Goal: Transaction & Acquisition: Purchase product/service

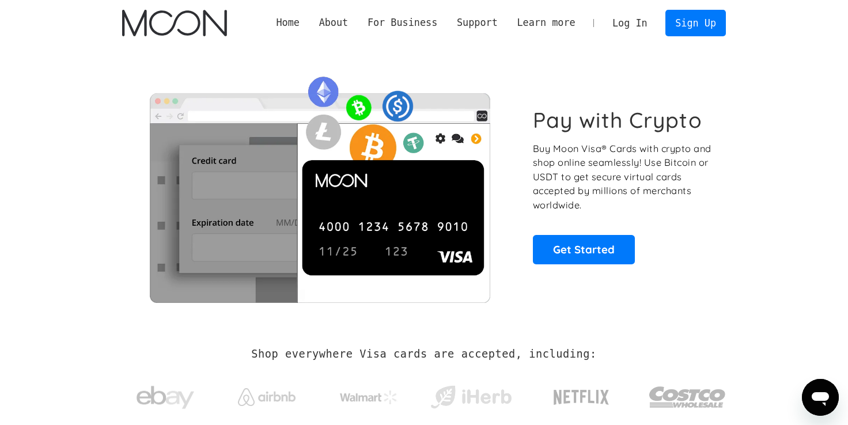
click at [634, 26] on link "Log In" at bounding box center [629, 22] width 54 height 25
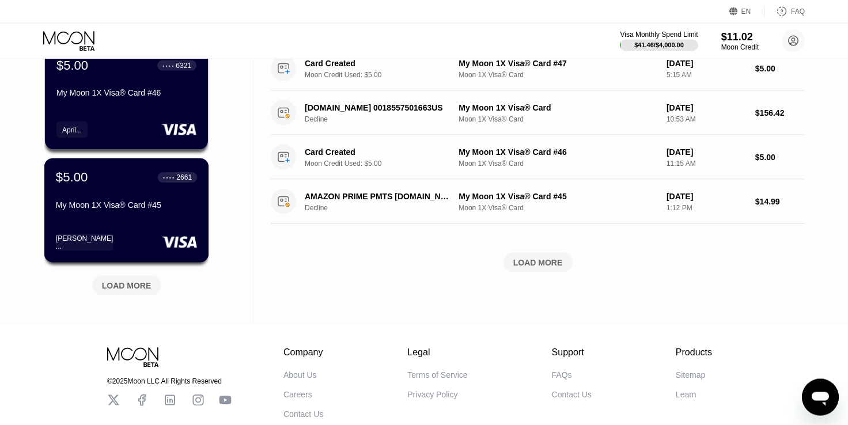
scroll to position [513, 0]
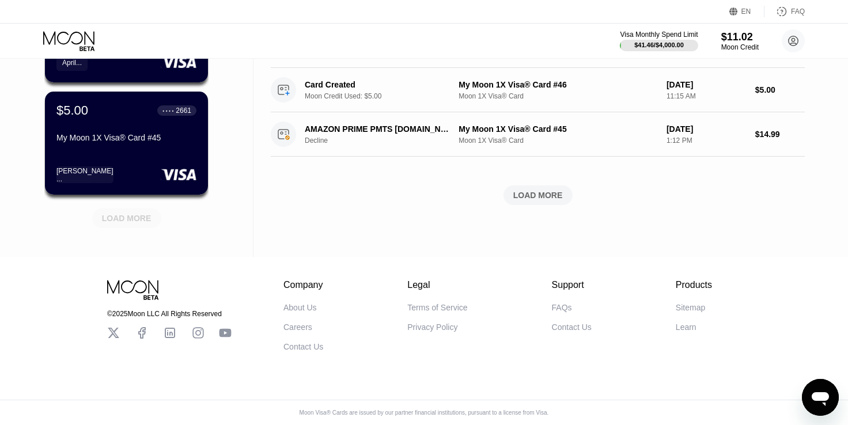
click at [142, 213] on div "LOAD MORE" at bounding box center [127, 218] width 50 height 10
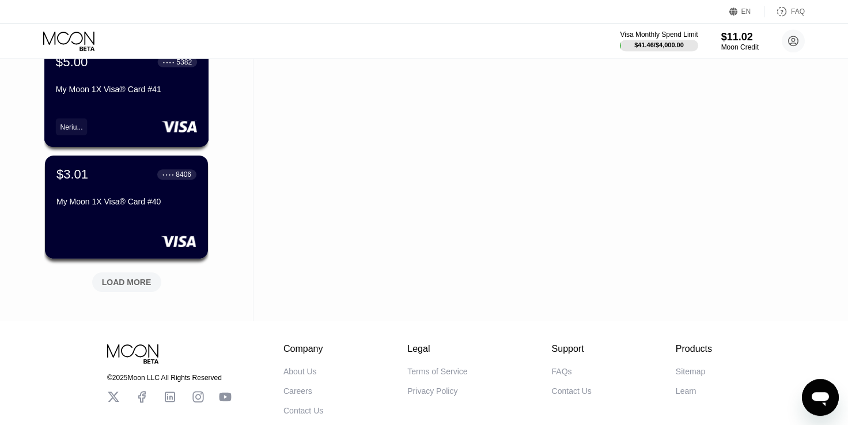
scroll to position [1074, 0]
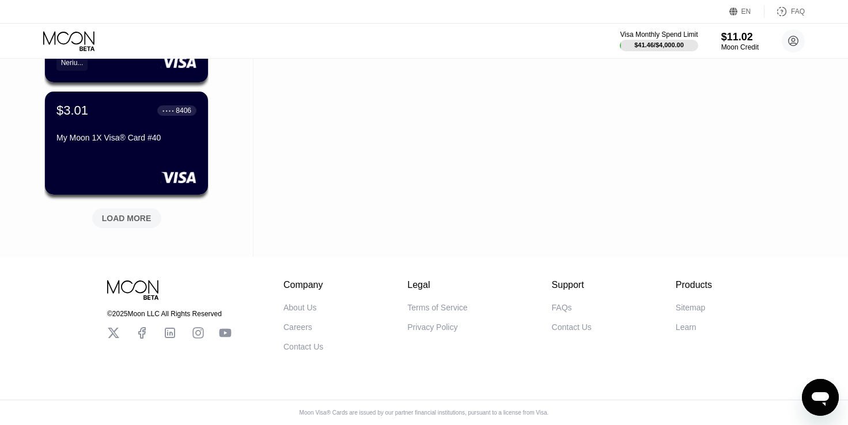
click at [145, 216] on div "LOAD MORE" at bounding box center [126, 218] width 69 height 20
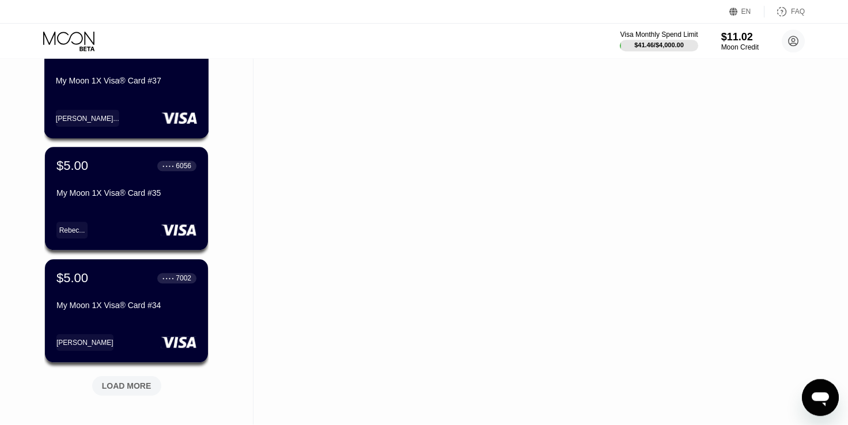
scroll to position [1636, 0]
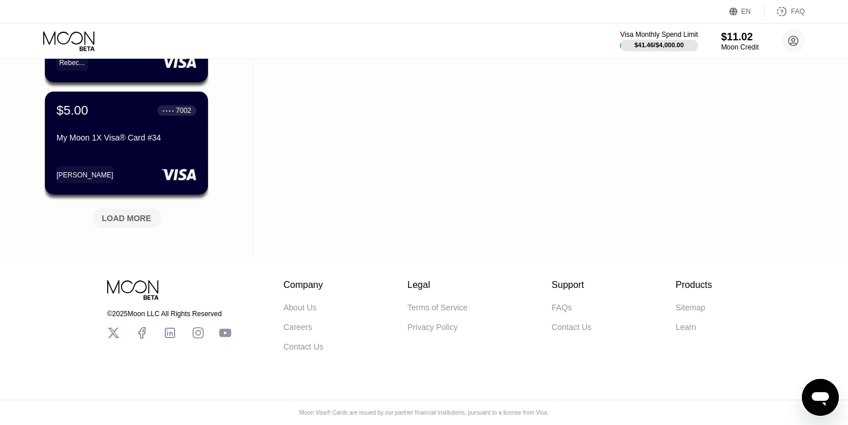
click at [144, 213] on div "LOAD MORE" at bounding box center [127, 218] width 50 height 10
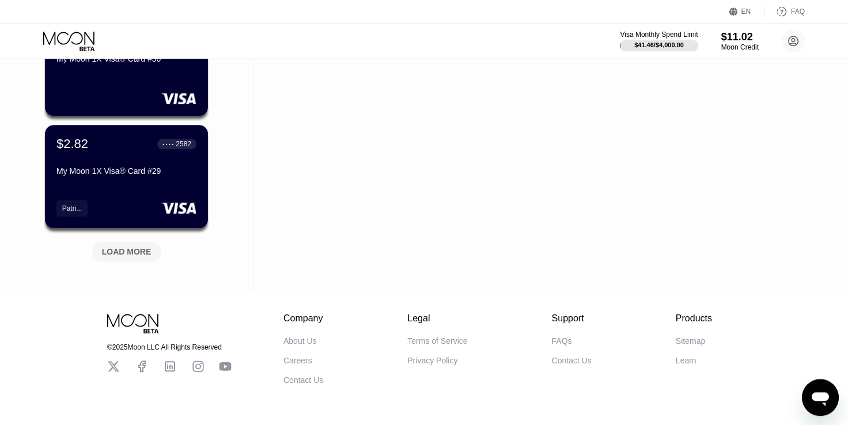
scroll to position [2197, 0]
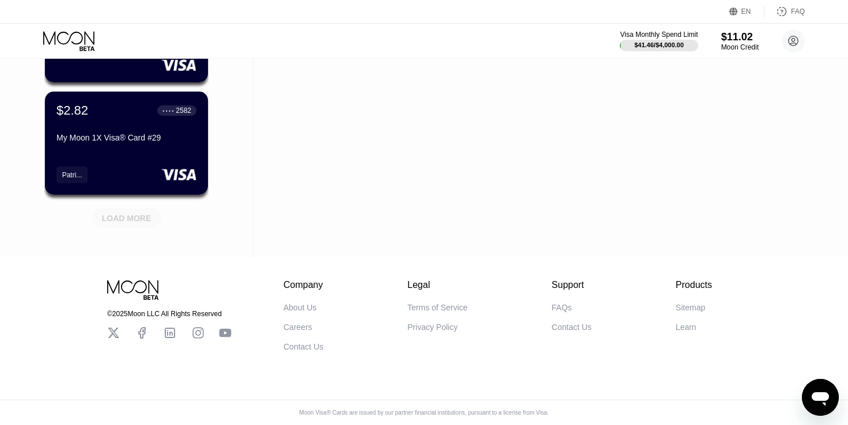
click at [144, 213] on div "LOAD MORE" at bounding box center [127, 218] width 50 height 10
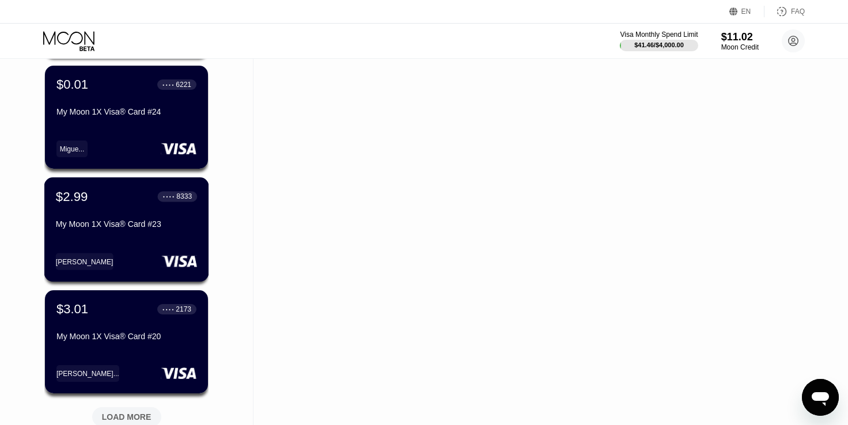
scroll to position [2759, 0]
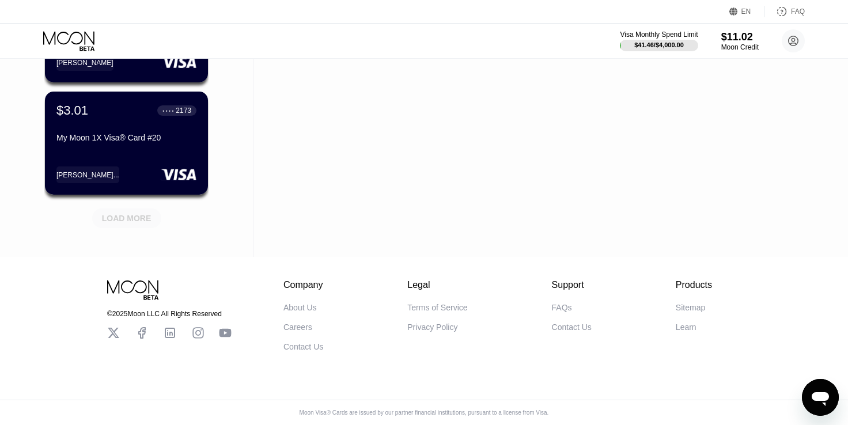
click at [143, 213] on div "LOAD MORE" at bounding box center [127, 218] width 50 height 10
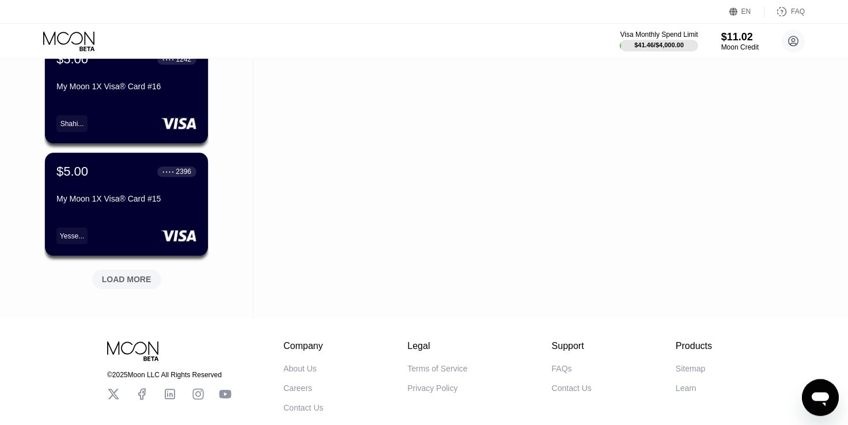
scroll to position [3320, 0]
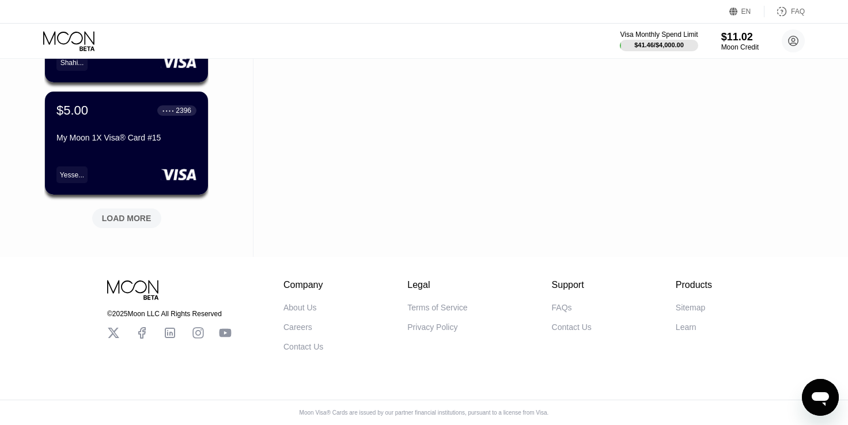
click at [143, 213] on div "LOAD MORE" at bounding box center [127, 218] width 50 height 10
click at [143, 214] on div "LOAD MORE" at bounding box center [127, 218] width 50 height 10
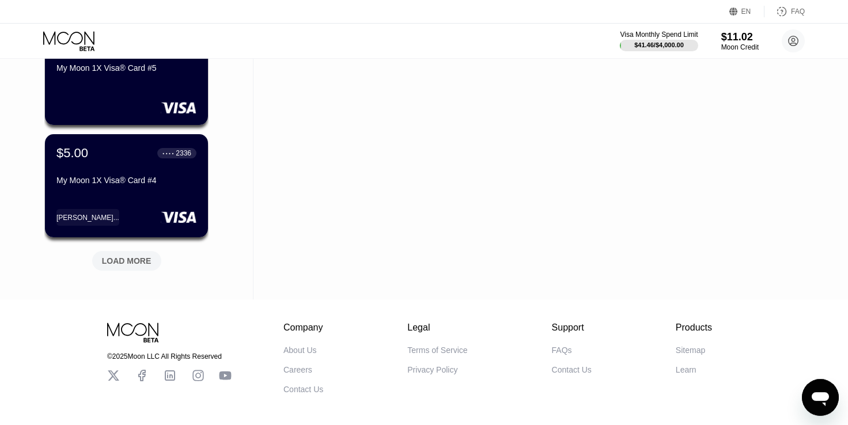
scroll to position [4410, 0]
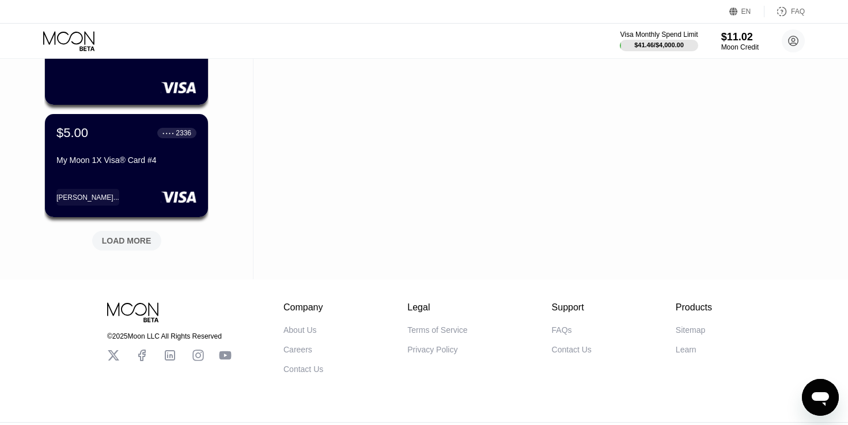
click at [146, 241] on div "LOAD MORE" at bounding box center [127, 240] width 50 height 10
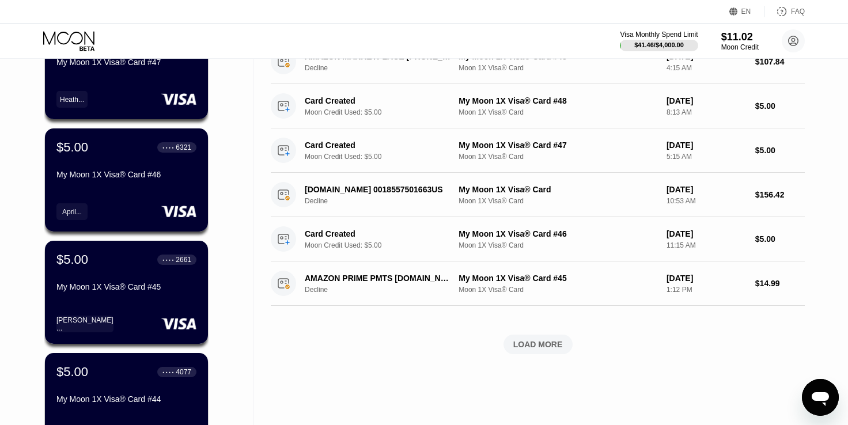
scroll to position [0, 0]
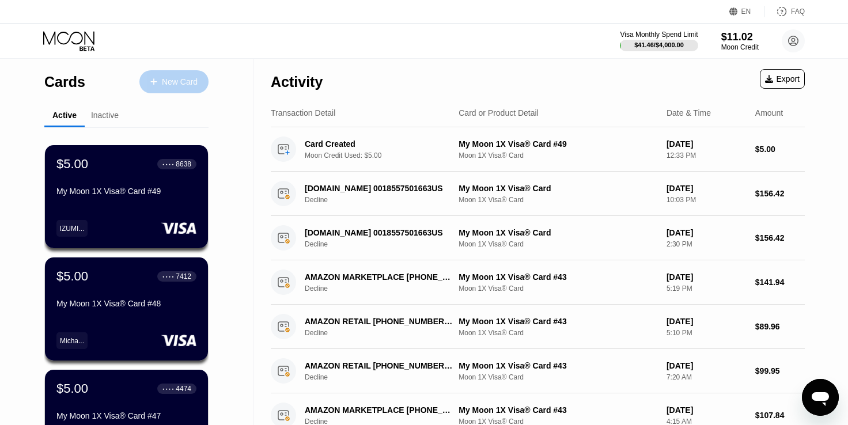
click at [174, 89] on div "New Card" at bounding box center [173, 81] width 69 height 23
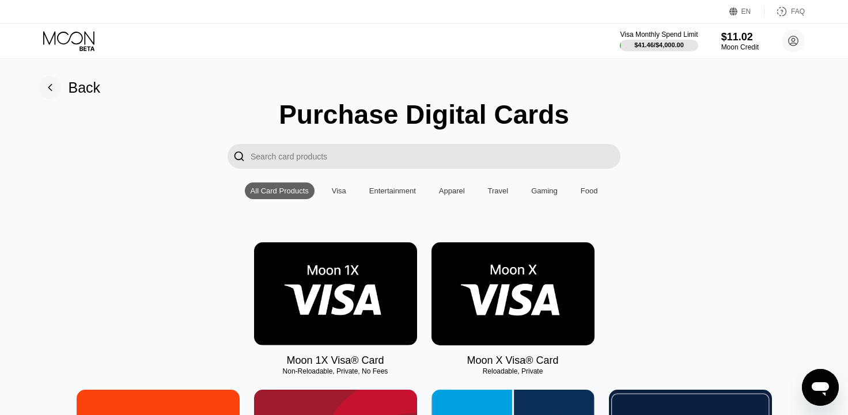
click at [351, 271] on img at bounding box center [335, 293] width 163 height 103
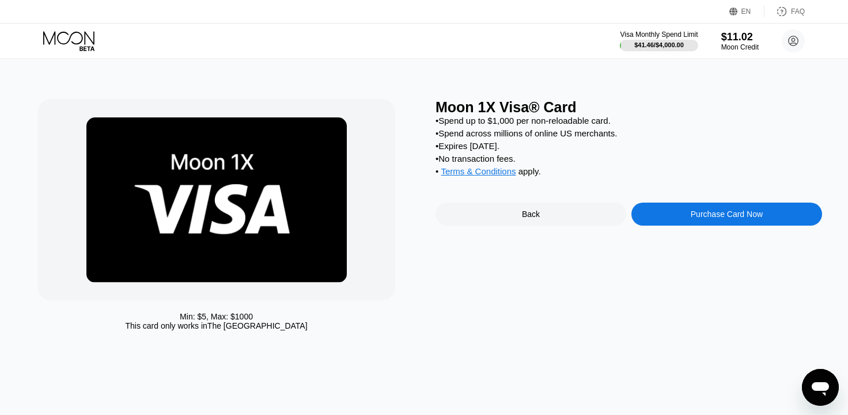
click at [708, 214] on div "Purchase Card Now" at bounding box center [726, 214] width 191 height 23
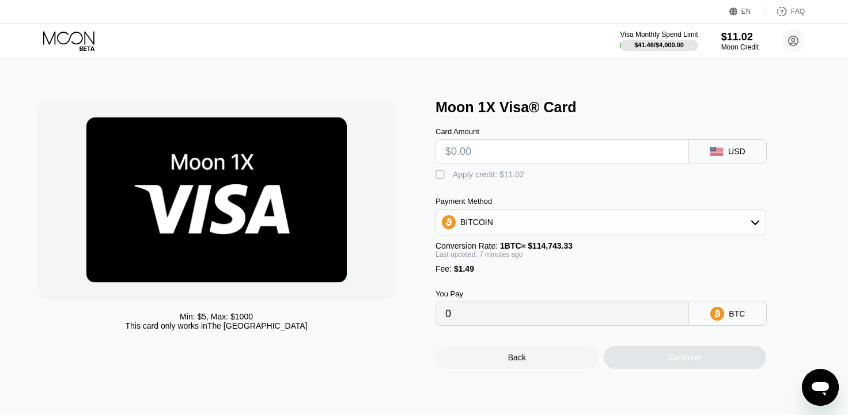
click at [512, 158] on input "text" at bounding box center [562, 151] width 234 height 23
type input "$10"
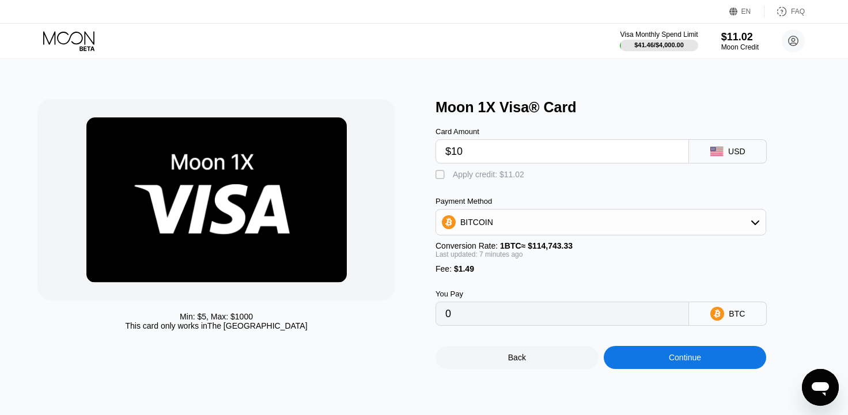
type input "0.00010019"
type input "$10"
click at [440, 181] on div "" at bounding box center [441, 175] width 12 height 12
type input "0.0000041"
click at [740, 40] on div "$11.02" at bounding box center [739, 37] width 39 height 12
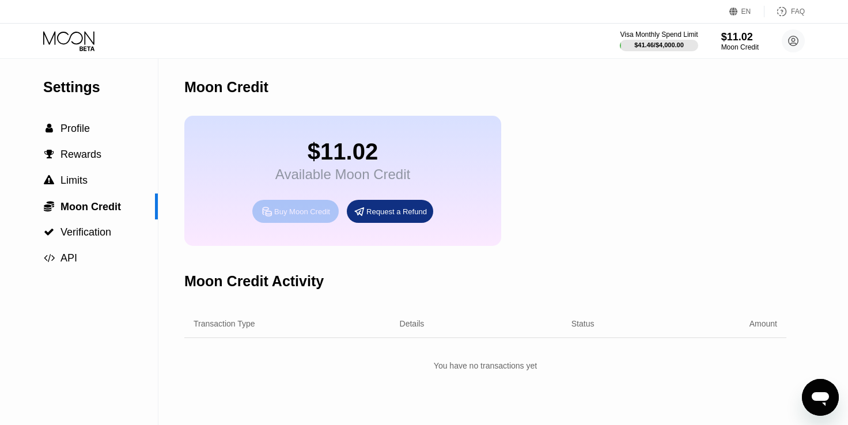
click at [301, 216] on div "Buy Moon Credit" at bounding box center [302, 212] width 56 height 10
type input "0"
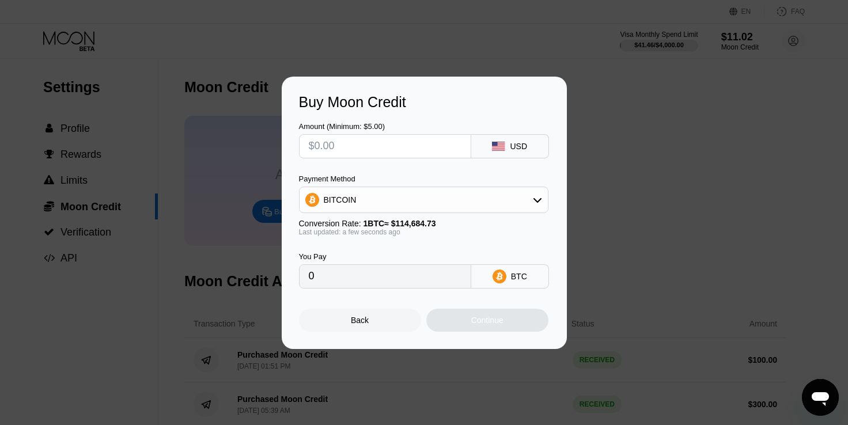
click at [408, 140] on input "text" at bounding box center [385, 146] width 153 height 23
type input "$50"
type input "0.00043598"
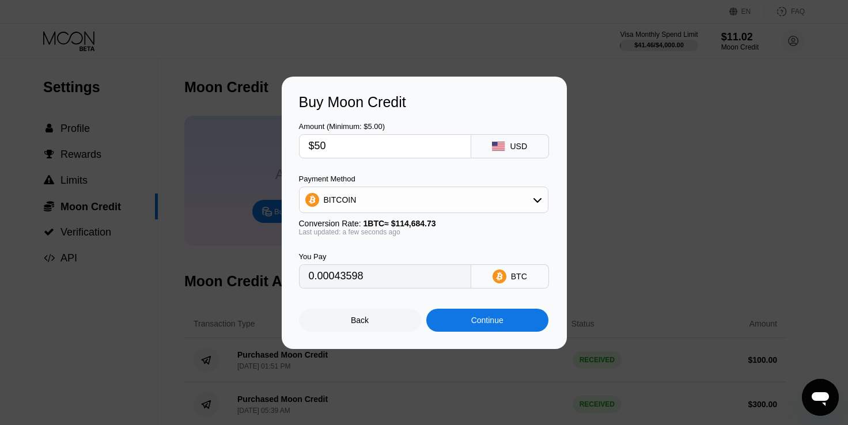
type input "$50"
click at [486, 322] on div "Continue" at bounding box center [487, 320] width 32 height 9
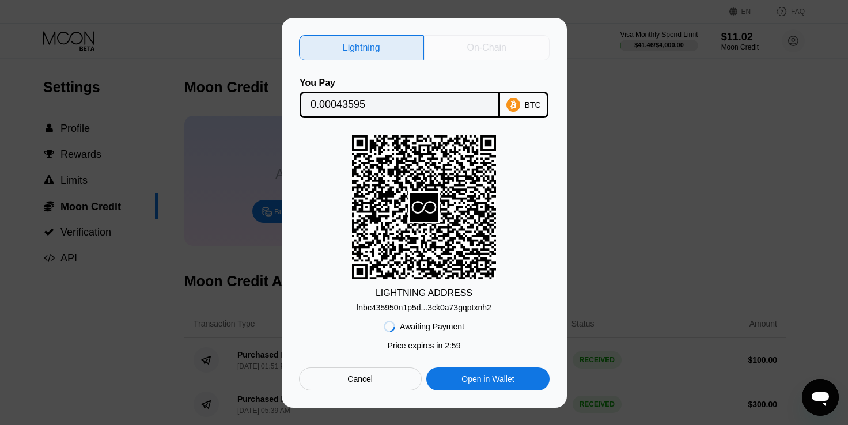
click at [469, 42] on div "On-Chain" at bounding box center [486, 48] width 39 height 12
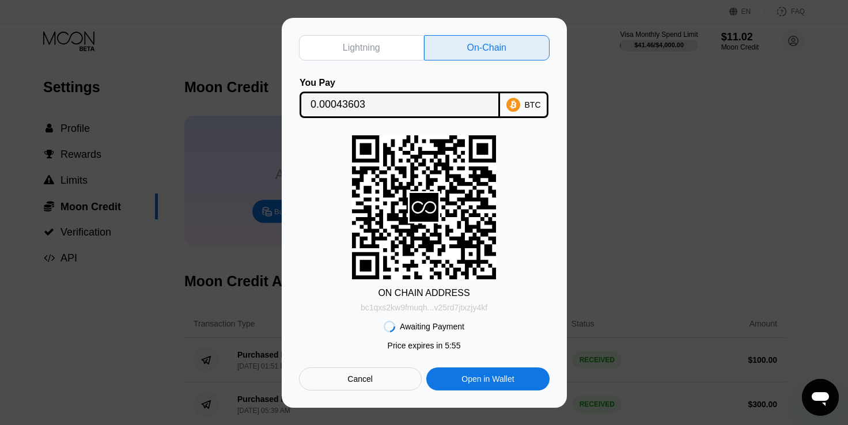
click at [450, 306] on div "bc1qxs2kw9fmuqh...v25rd7jtxzjy4kf" at bounding box center [423, 307] width 127 height 9
click at [330, 103] on input "0.00043603" at bounding box center [399, 104] width 178 height 23
click at [373, 103] on input "0.00043603" at bounding box center [399, 104] width 178 height 23
click at [531, 102] on div "BTC" at bounding box center [533, 104] width 16 height 9
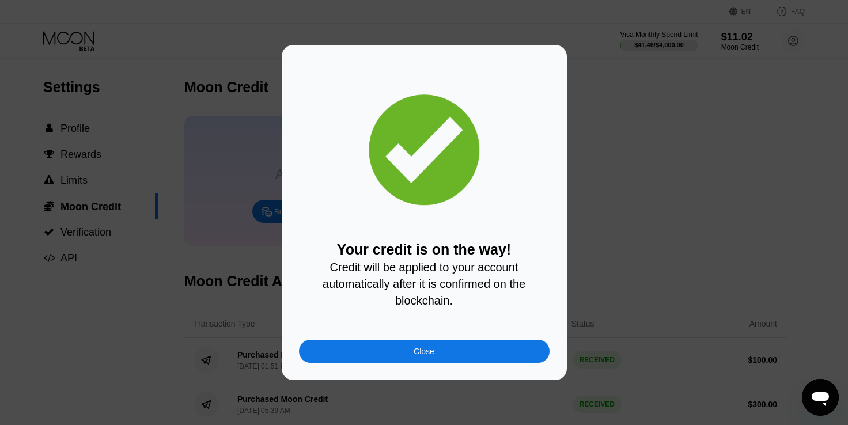
click at [457, 352] on div "Close" at bounding box center [424, 351] width 250 height 23
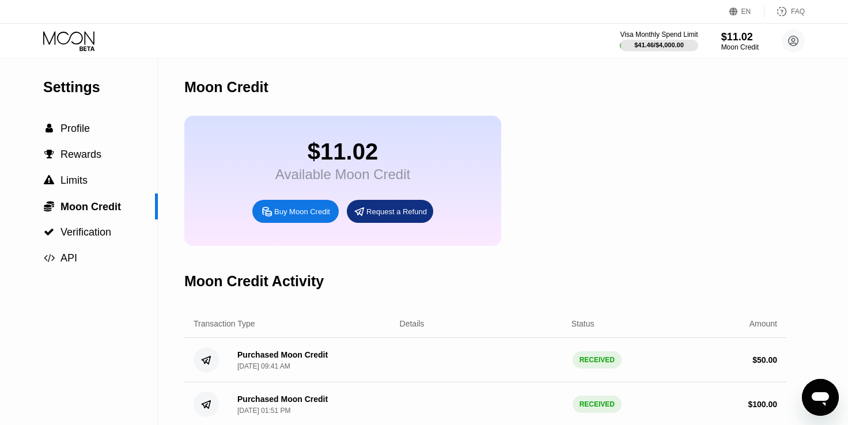
click at [67, 45] on icon at bounding box center [70, 41] width 54 height 20
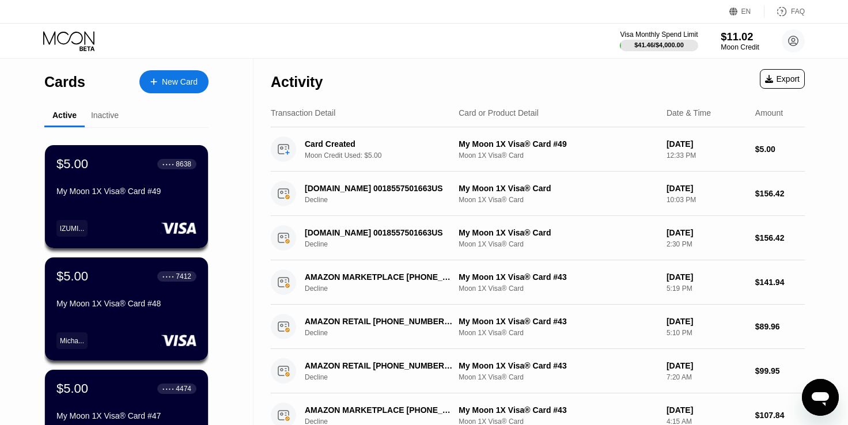
drag, startPoint x: 724, startPoint y: 43, endPoint x: 327, endPoint y: 143, distance: 409.7
click at [725, 43] on div "$11.02" at bounding box center [739, 37] width 39 height 12
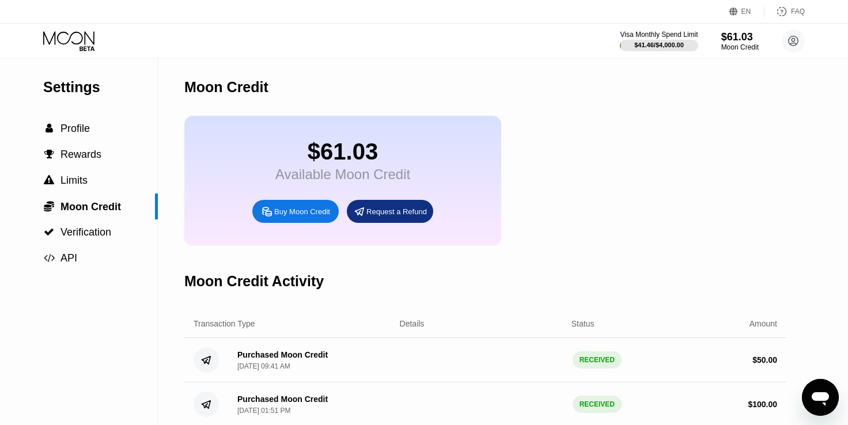
click at [69, 45] on icon at bounding box center [70, 41] width 54 height 20
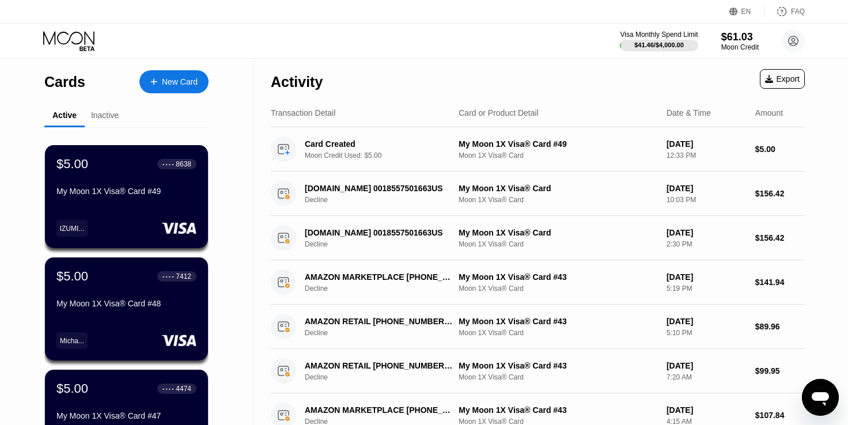
click at [188, 73] on div "New Card" at bounding box center [173, 81] width 69 height 23
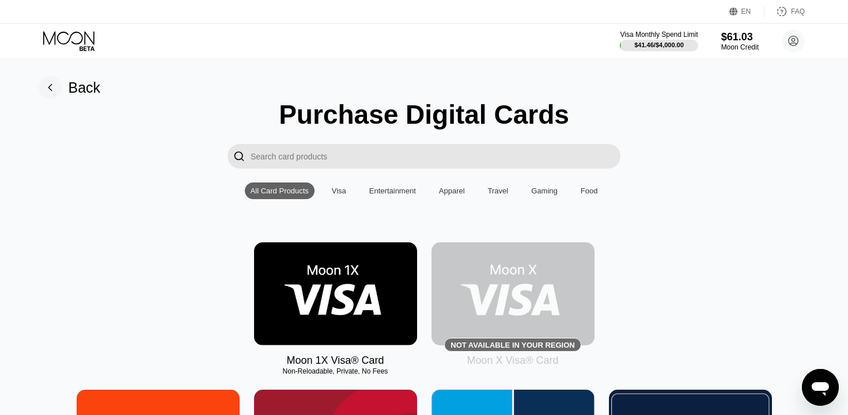
click at [362, 300] on img at bounding box center [335, 293] width 163 height 103
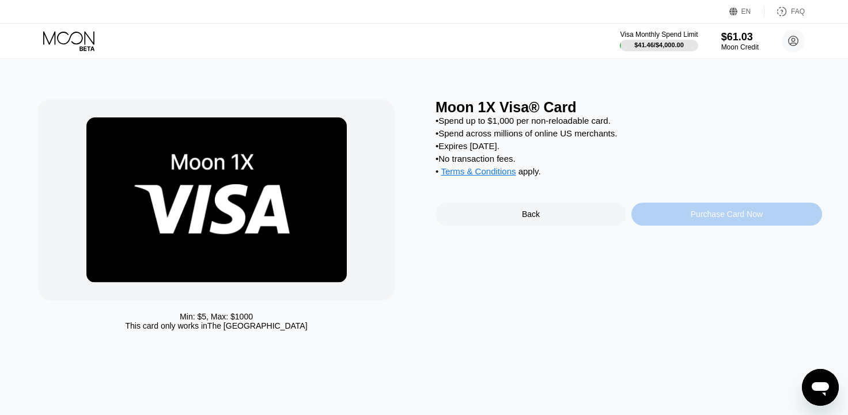
click at [722, 219] on div "Purchase Card Now" at bounding box center [726, 214] width 72 height 9
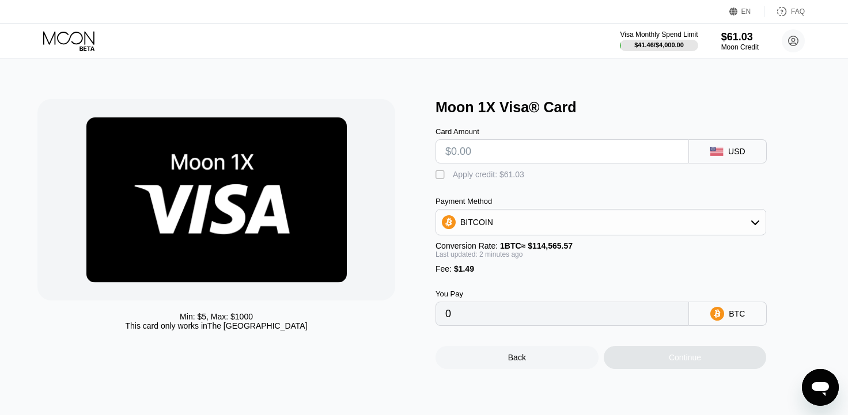
click at [613, 157] on input "text" at bounding box center [562, 151] width 234 height 23
type input "$10"
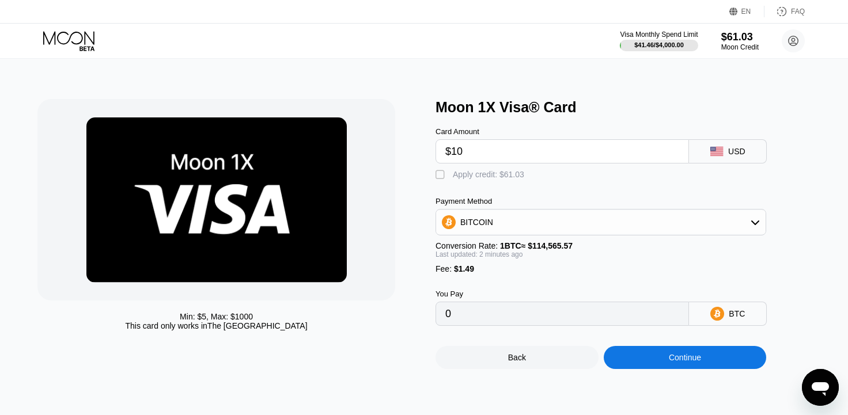
type input "0.00010030"
type input "$10"
click at [452, 180] on div " Apply credit: $11.49" at bounding box center [482, 175] width 94 height 12
type input "0"
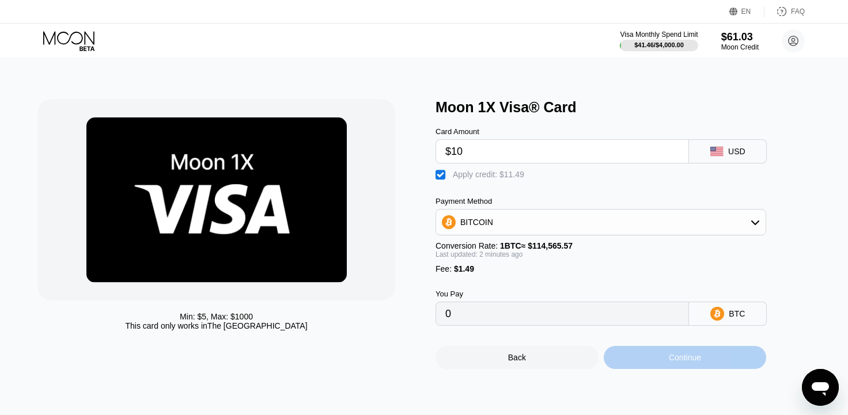
click at [671, 362] on div "Continue" at bounding box center [684, 357] width 32 height 9
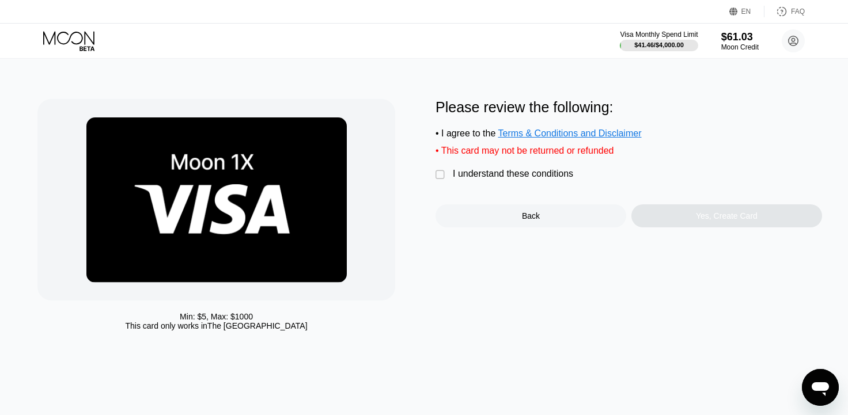
click at [483, 179] on div "I understand these conditions" at bounding box center [513, 174] width 120 height 10
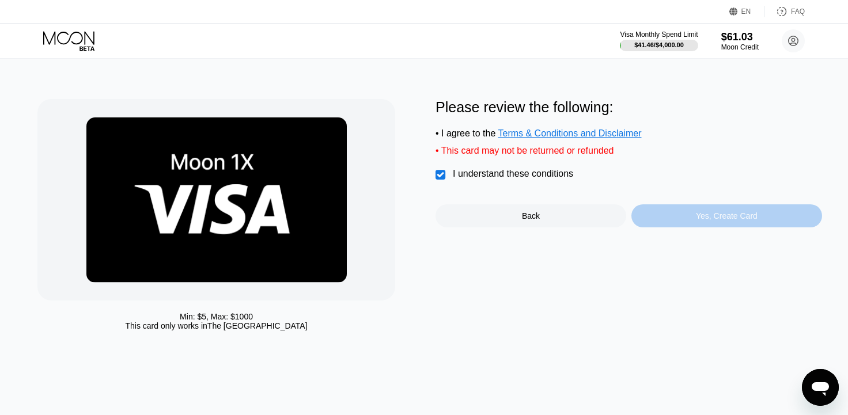
click at [737, 221] on div "Yes, Create Card" at bounding box center [727, 215] width 62 height 9
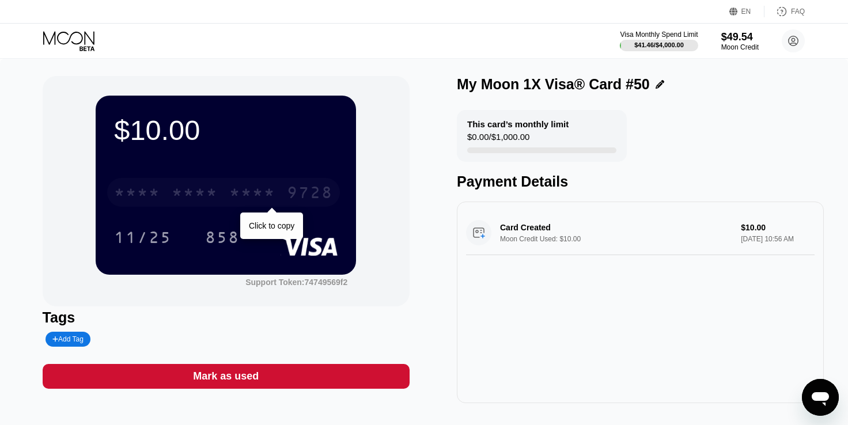
click at [247, 190] on div "* * * *" at bounding box center [252, 194] width 46 height 18
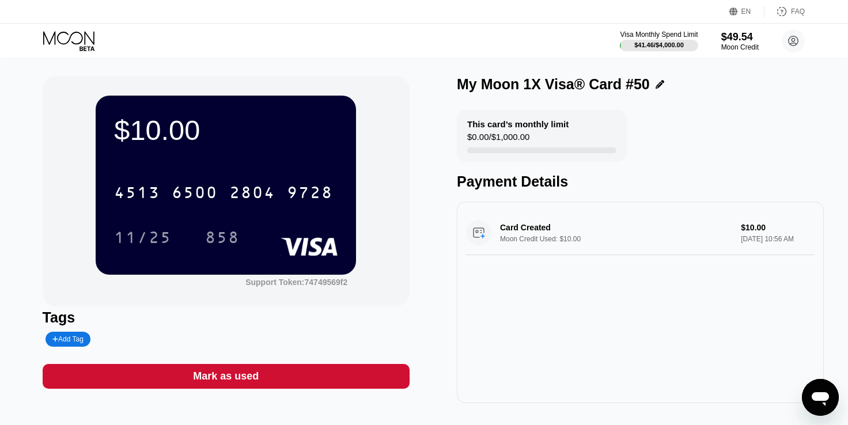
click at [423, 305] on div "$10.00 4513 6500 2804 9728 11/25 858 Support Token: 74749569f2 Tags Add Tag Mar…" at bounding box center [424, 239] width 763 height 327
